Goal: Task Accomplishment & Management: Use online tool/utility

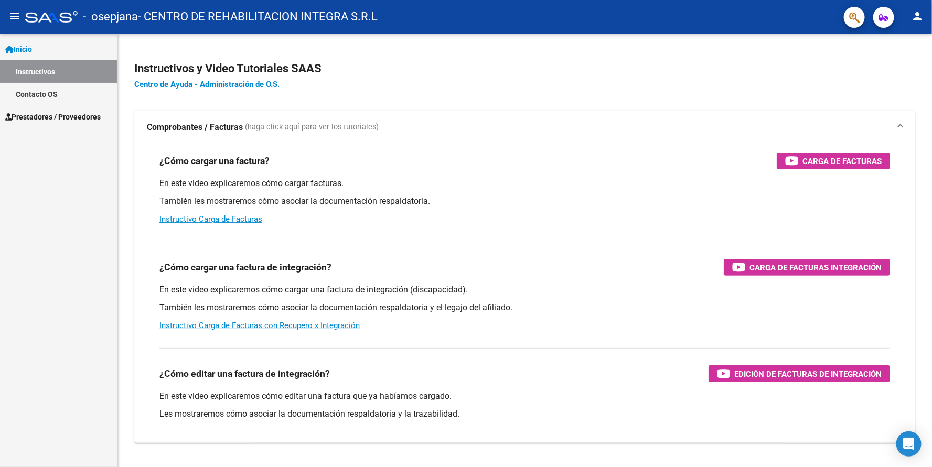
click at [47, 66] on link "Instructivos" at bounding box center [58, 71] width 117 height 23
click at [37, 97] on link "Contacto OS" at bounding box center [58, 94] width 117 height 23
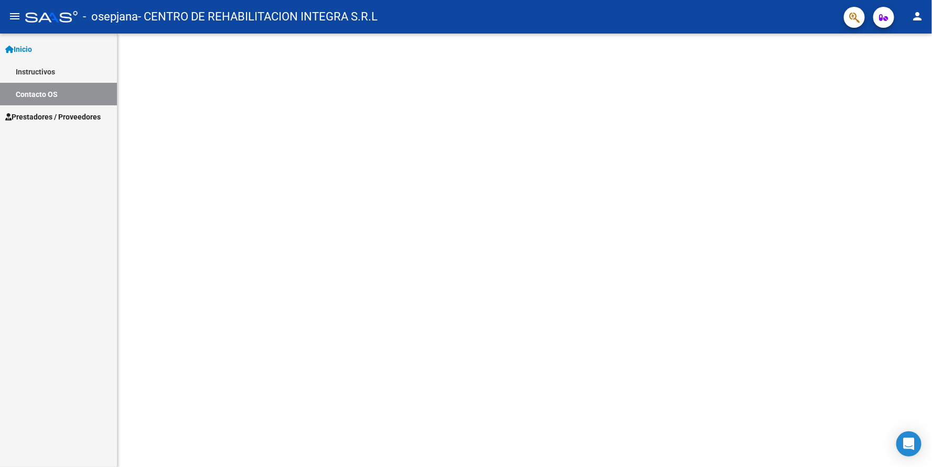
click at [58, 120] on span "Prestadores / Proveedores" at bounding box center [52, 117] width 95 height 12
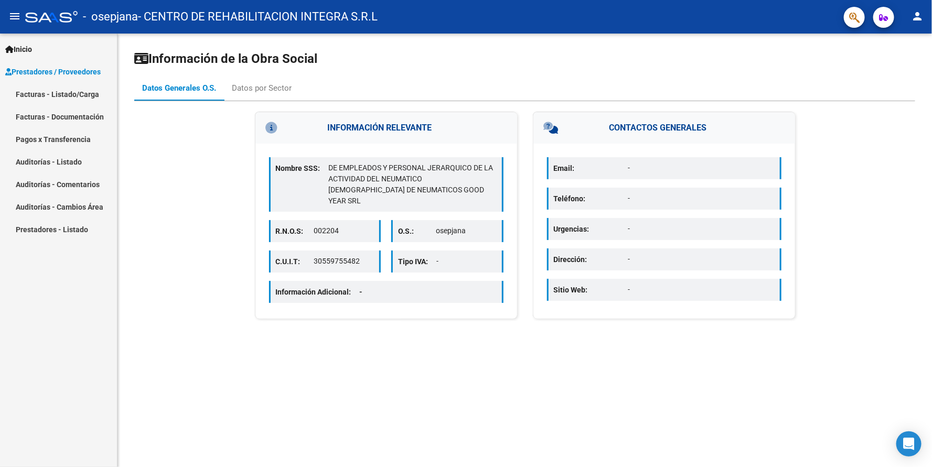
click at [79, 90] on link "Facturas - Listado/Carga" at bounding box center [58, 94] width 117 height 23
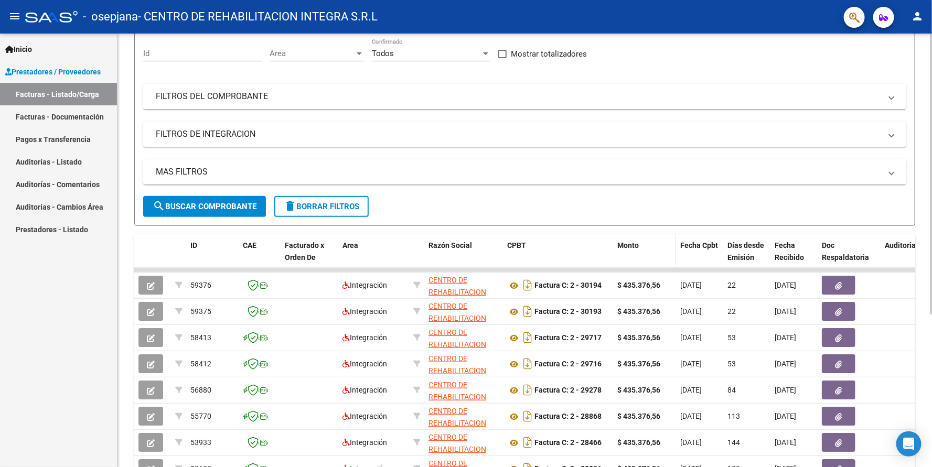
scroll to position [131, 0]
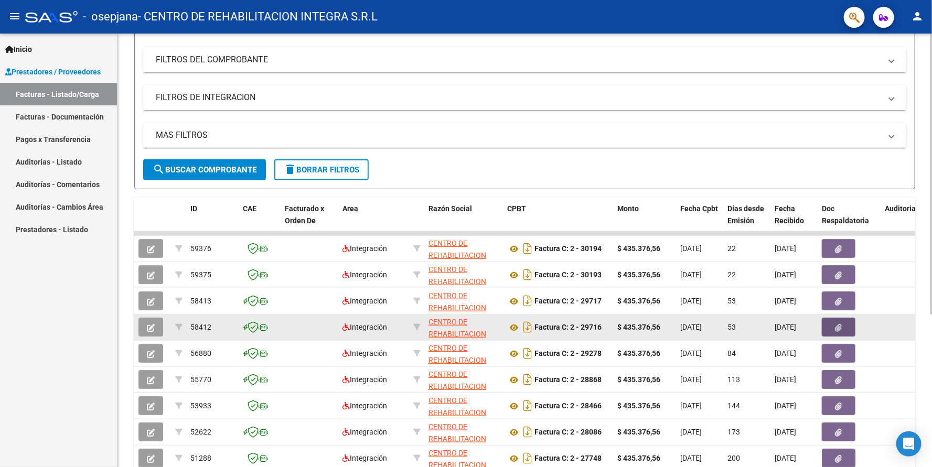
click at [835, 324] on icon "button" at bounding box center [838, 328] width 7 height 8
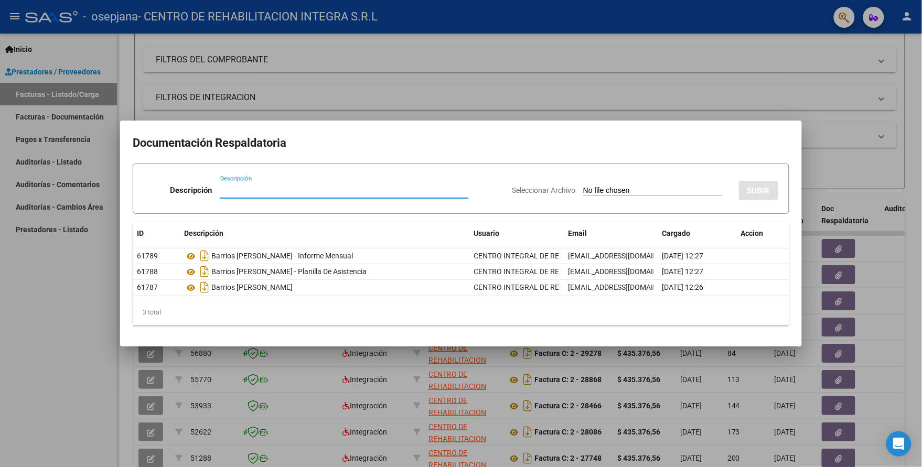
click at [247, 191] on input "Descripción" at bounding box center [344, 190] width 248 height 9
type input "RECIBO"
click at [604, 186] on app-file-uploader "Seleccionar Archivo" at bounding box center [621, 190] width 219 height 9
click at [606, 192] on input "Seleccionar Archivo" at bounding box center [652, 191] width 139 height 10
type input "C:\fakepath\RECIBO 10830 - FECHA [DATE] - OP 81680 - scan.pdf"
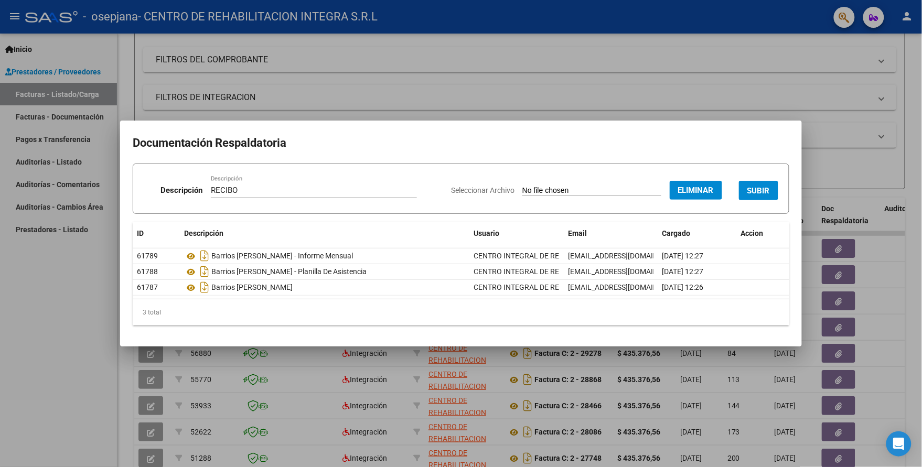
click at [756, 186] on span "SUBIR" at bounding box center [758, 190] width 23 height 9
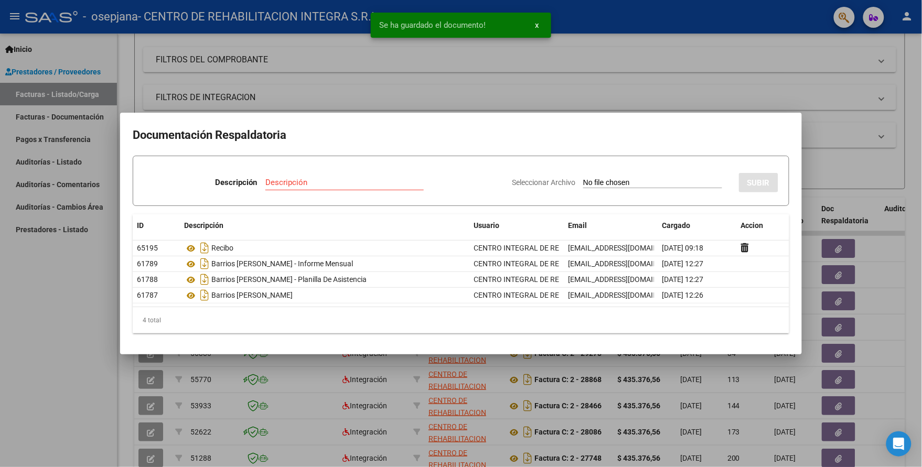
drag, startPoint x: 315, startPoint y: 82, endPoint x: 625, endPoint y: 314, distance: 386.7
click at [316, 82] on div at bounding box center [461, 233] width 922 height 467
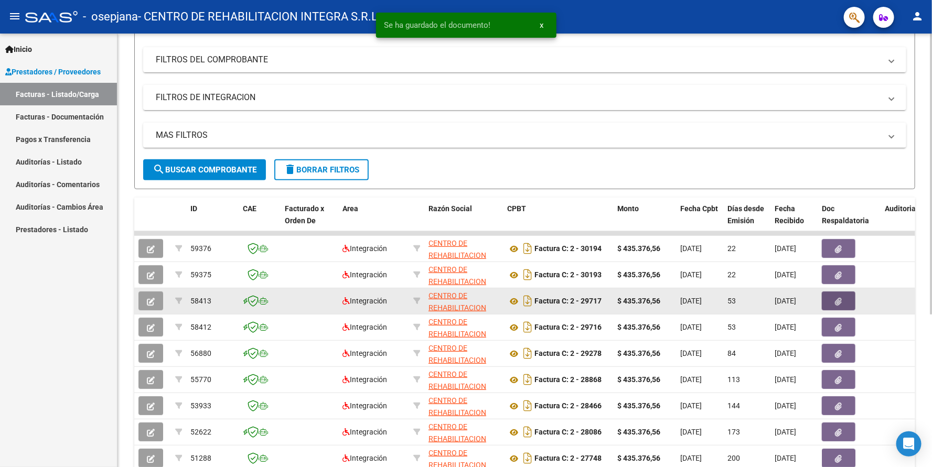
click at [832, 297] on button "button" at bounding box center [839, 301] width 34 height 19
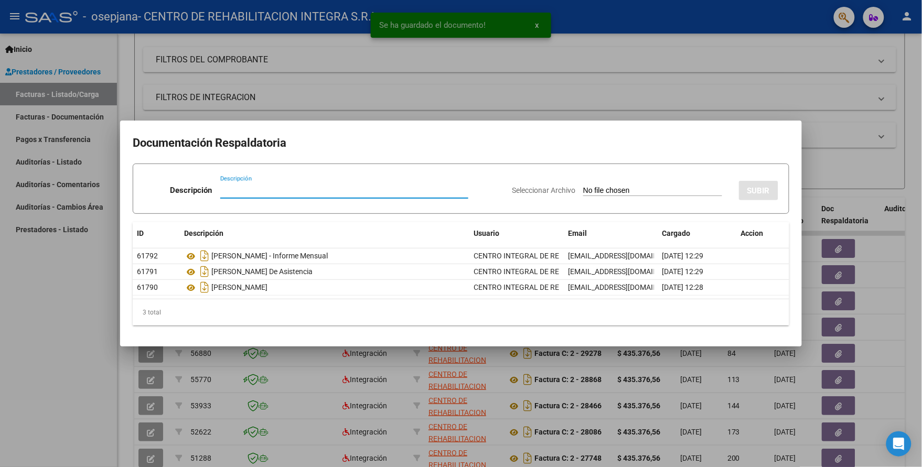
click at [273, 192] on input "Descripción" at bounding box center [344, 190] width 248 height 9
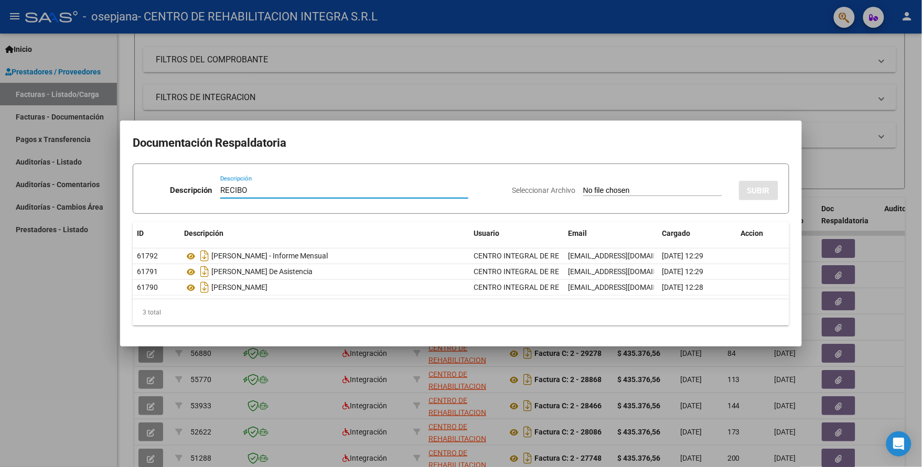
type input "RECIBO"
click at [638, 192] on input "Seleccionar Archivo" at bounding box center [652, 191] width 139 height 10
type input "C:\fakepath\RECIBO 10831 - FECHA [DATE] - OP 81683 - scan.pdf"
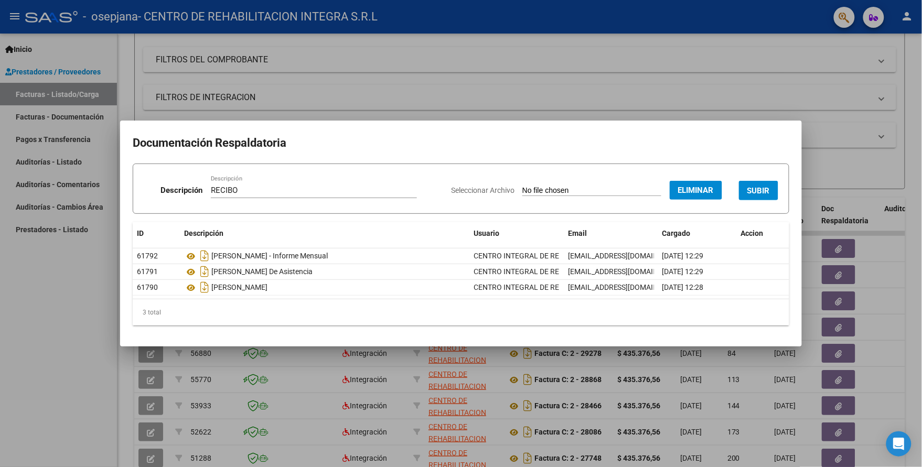
click at [753, 189] on span "SUBIR" at bounding box center [758, 190] width 23 height 9
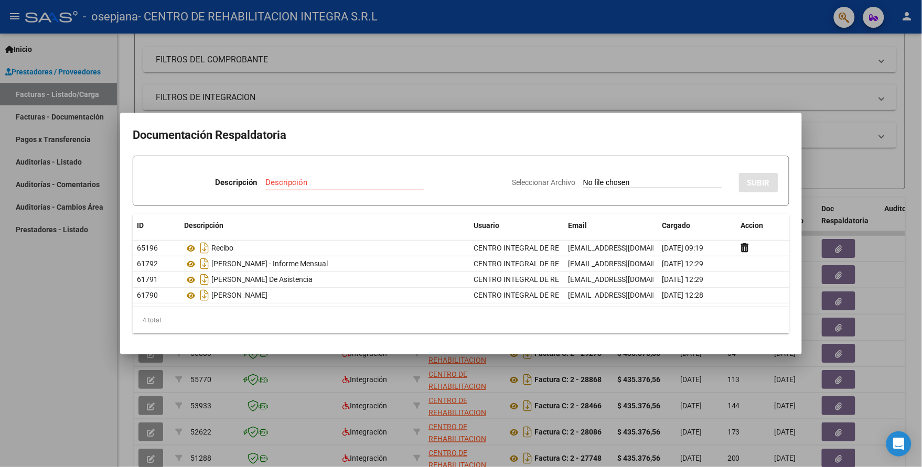
click at [565, 47] on div at bounding box center [461, 233] width 922 height 467
